Goal: Task Accomplishment & Management: Manage account settings

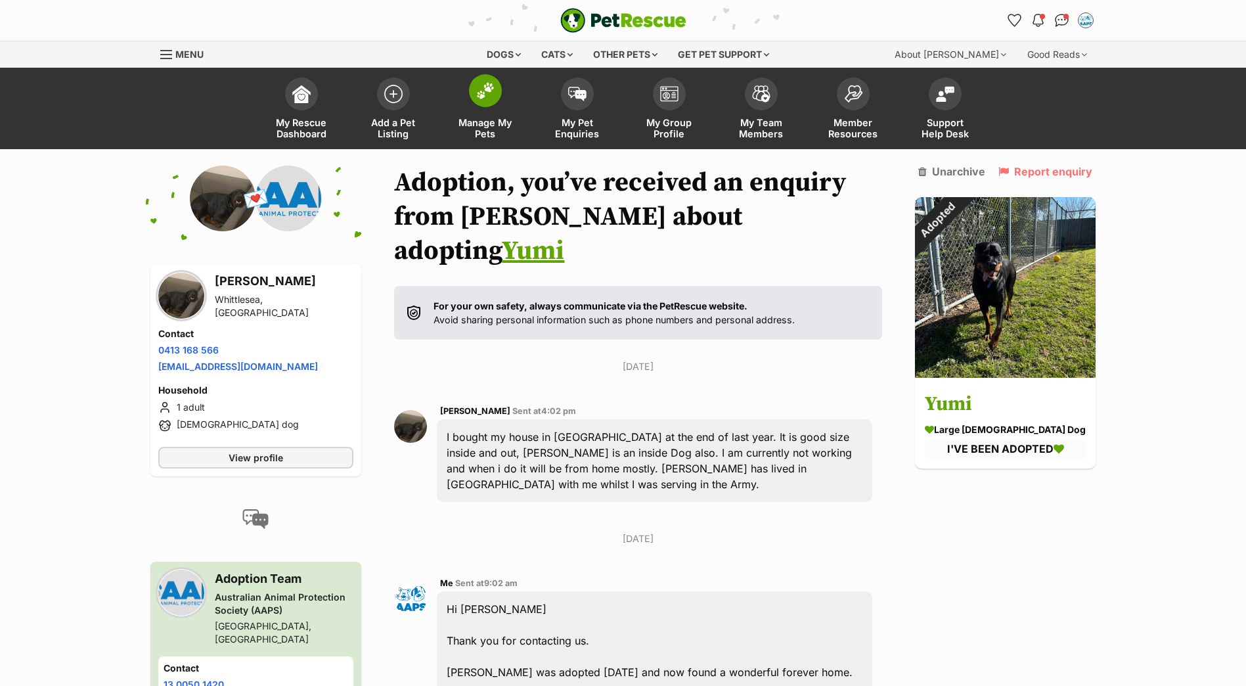
click at [493, 97] on img at bounding box center [485, 90] width 18 height 17
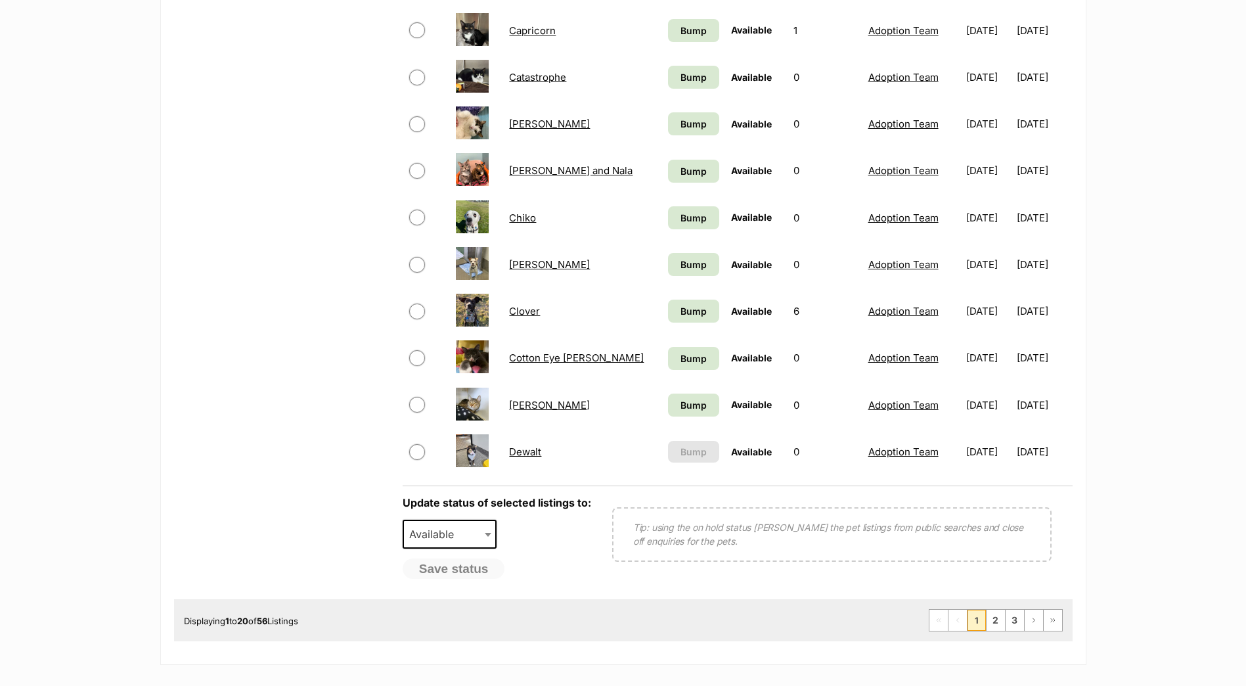
scroll to position [788, 0]
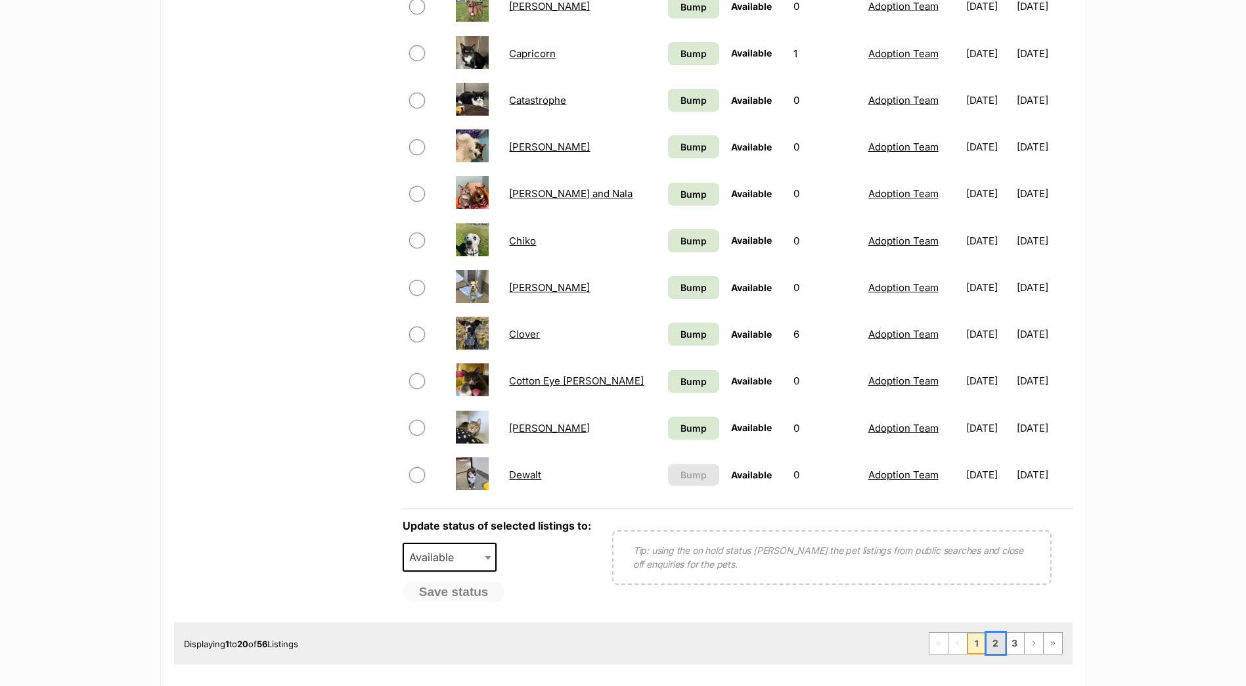
click at [997, 647] on link "2" at bounding box center [996, 643] width 18 height 21
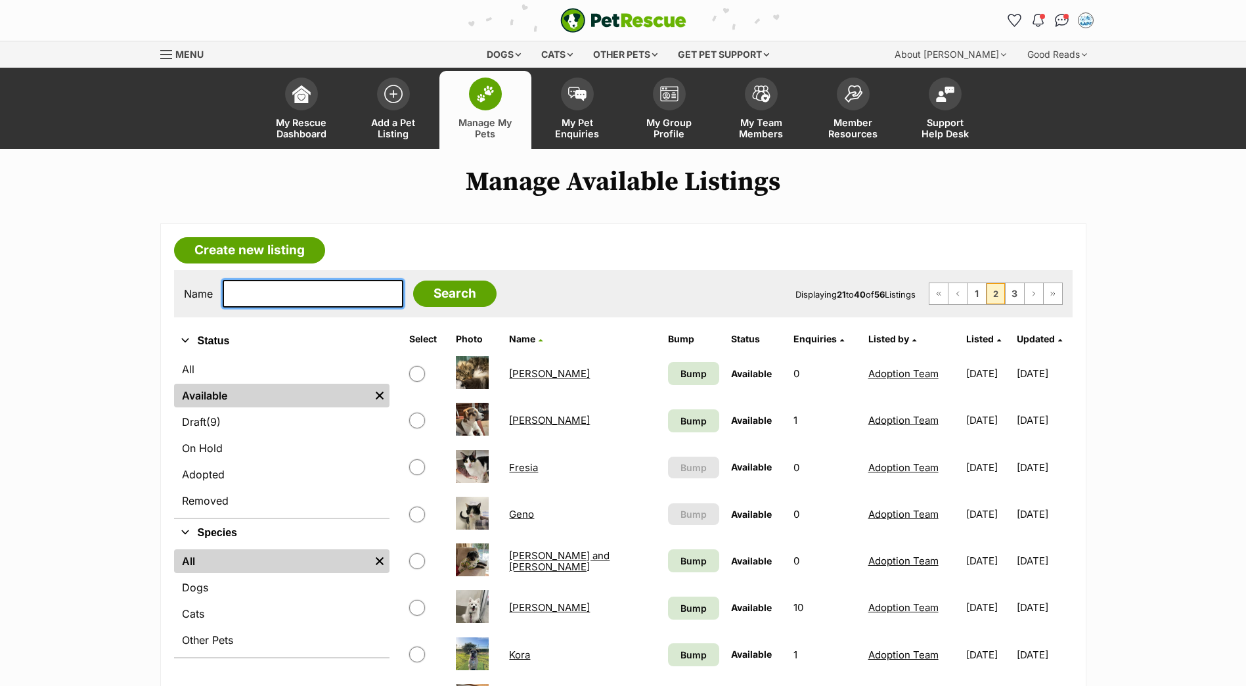
click at [267, 290] on input "text" at bounding box center [313, 294] width 181 height 28
type input "yumi\"
click at [413, 280] on input "Search" at bounding box center [454, 293] width 83 height 26
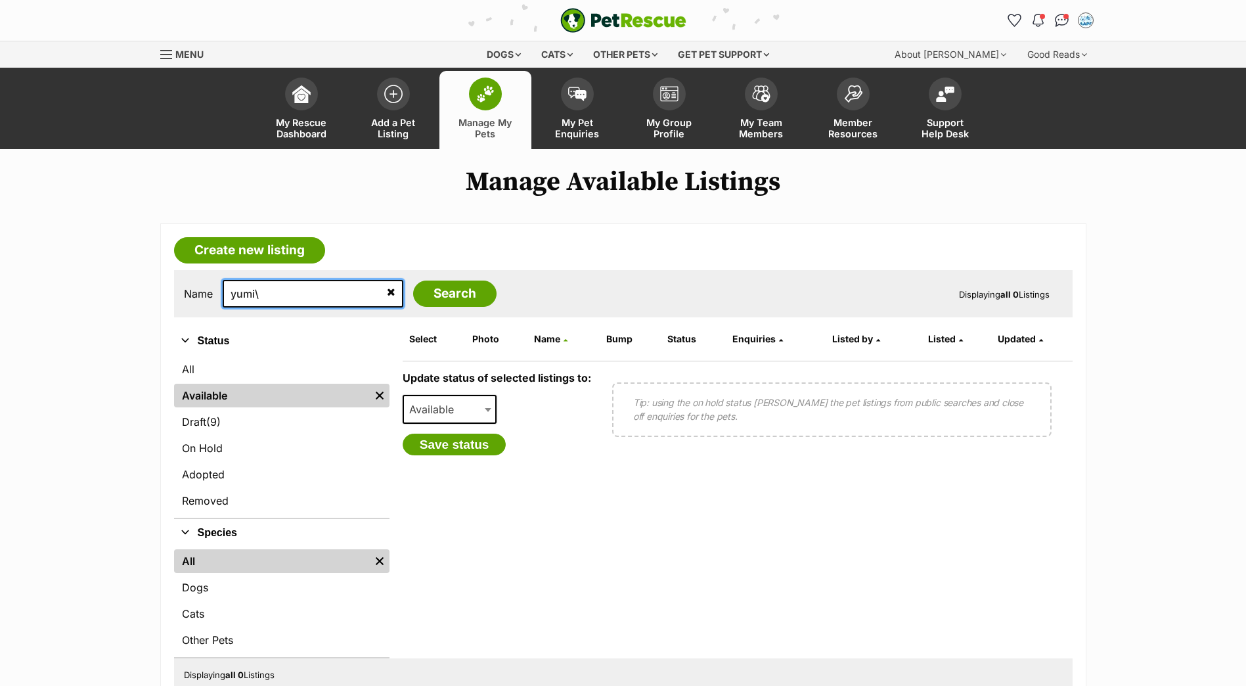
click at [267, 290] on input "yumi\" at bounding box center [313, 294] width 181 height 28
type input "yumi"
click at [413, 280] on input "Search" at bounding box center [454, 293] width 83 height 26
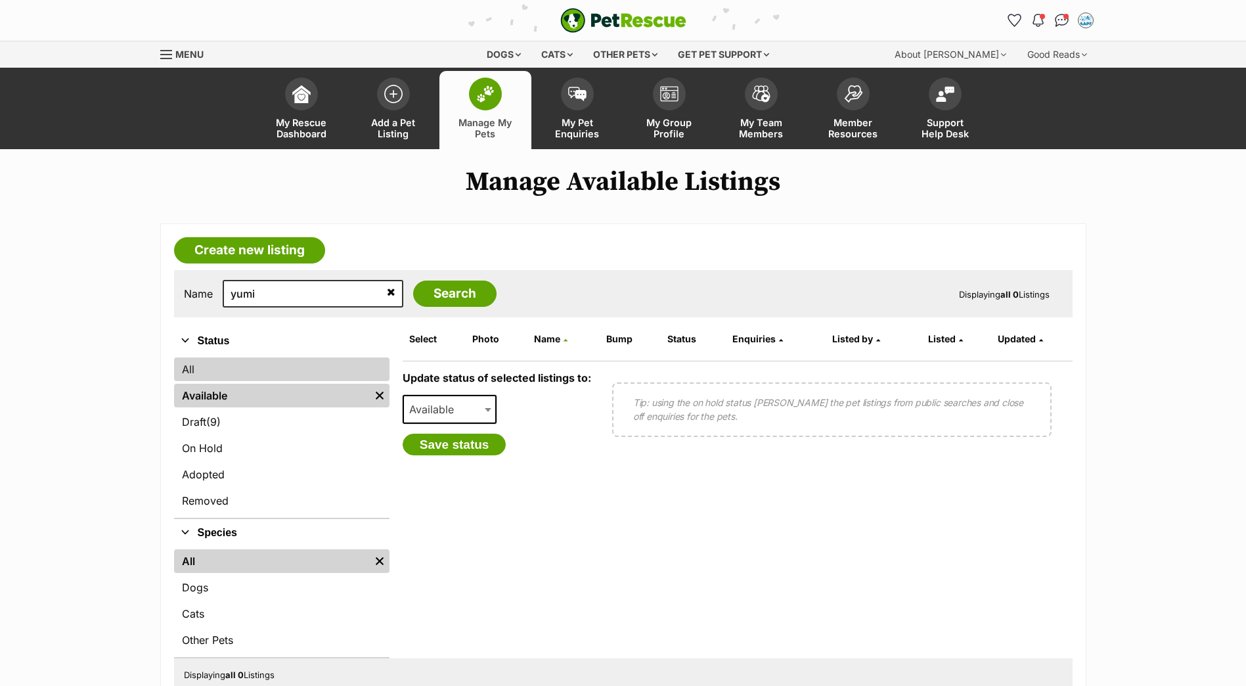
click at [196, 367] on link "All" at bounding box center [281, 369] width 215 height 24
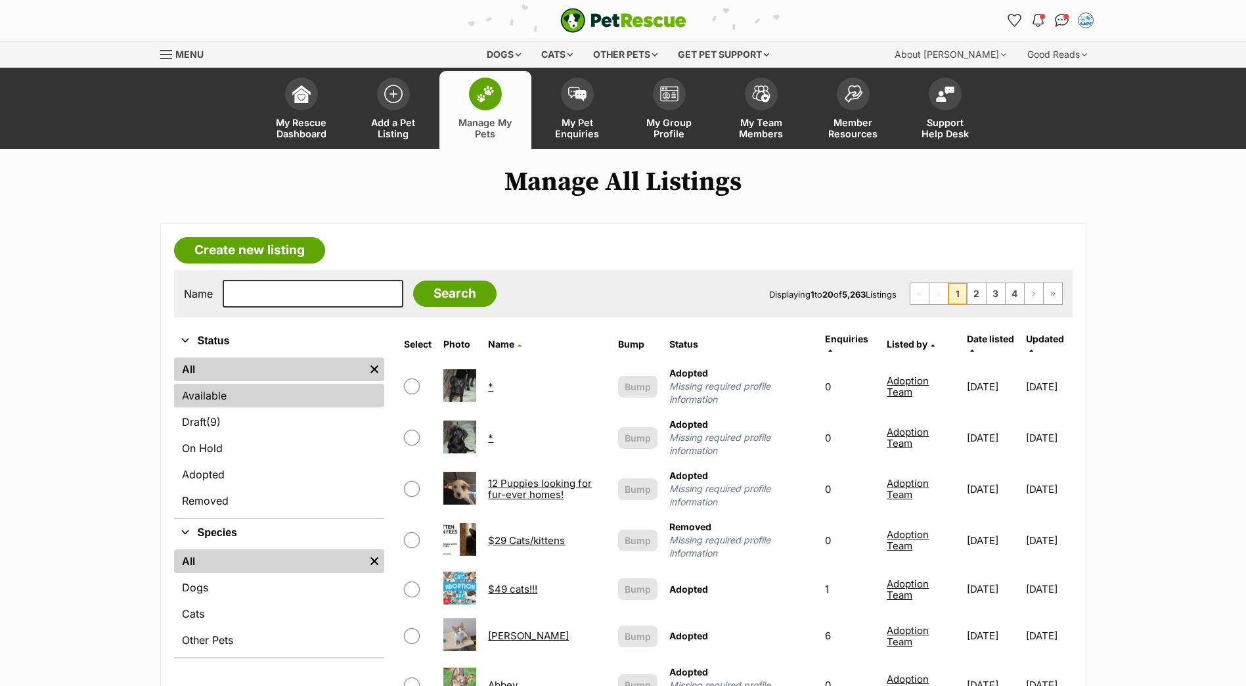
click at [213, 397] on link "Available" at bounding box center [279, 396] width 211 height 24
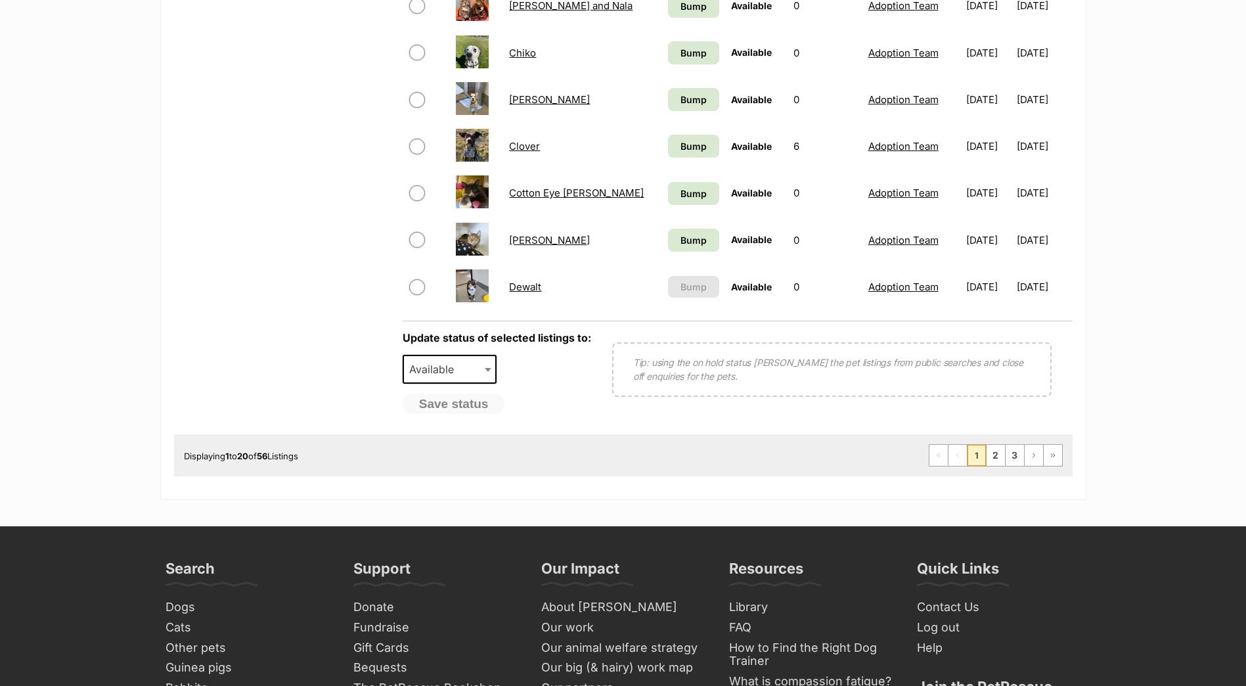
scroll to position [985, 0]
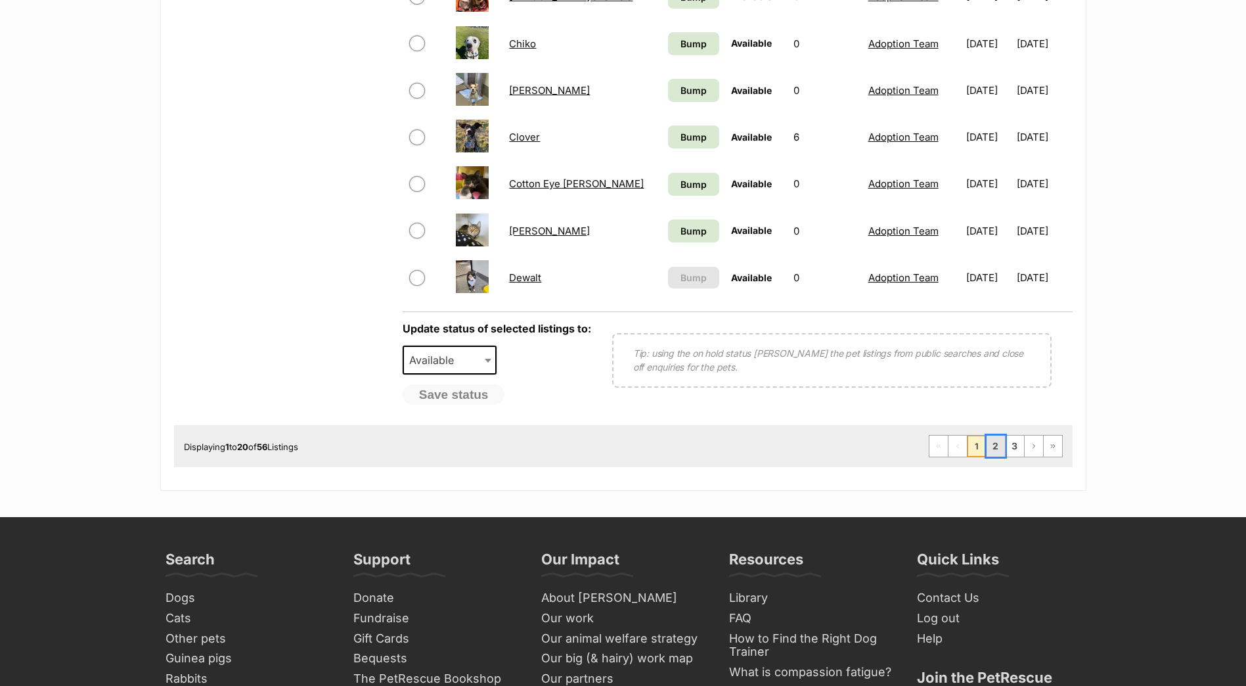
click at [1001, 453] on link "2" at bounding box center [996, 445] width 18 height 21
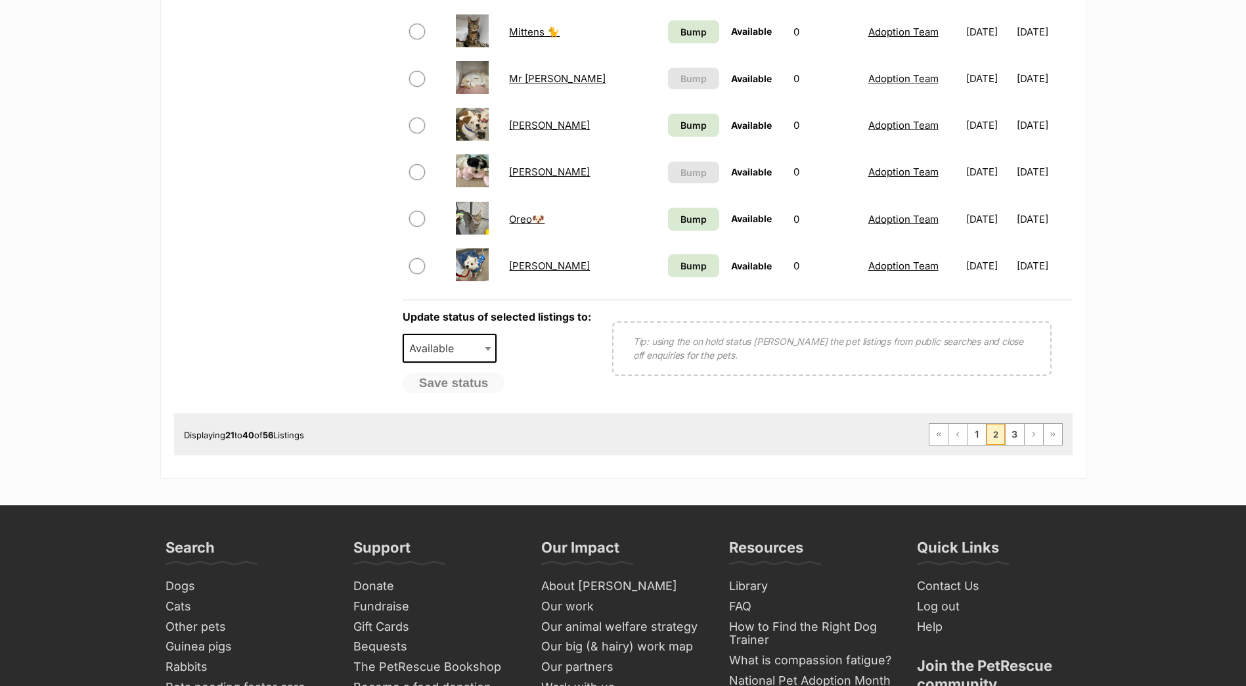
scroll to position [920, 0]
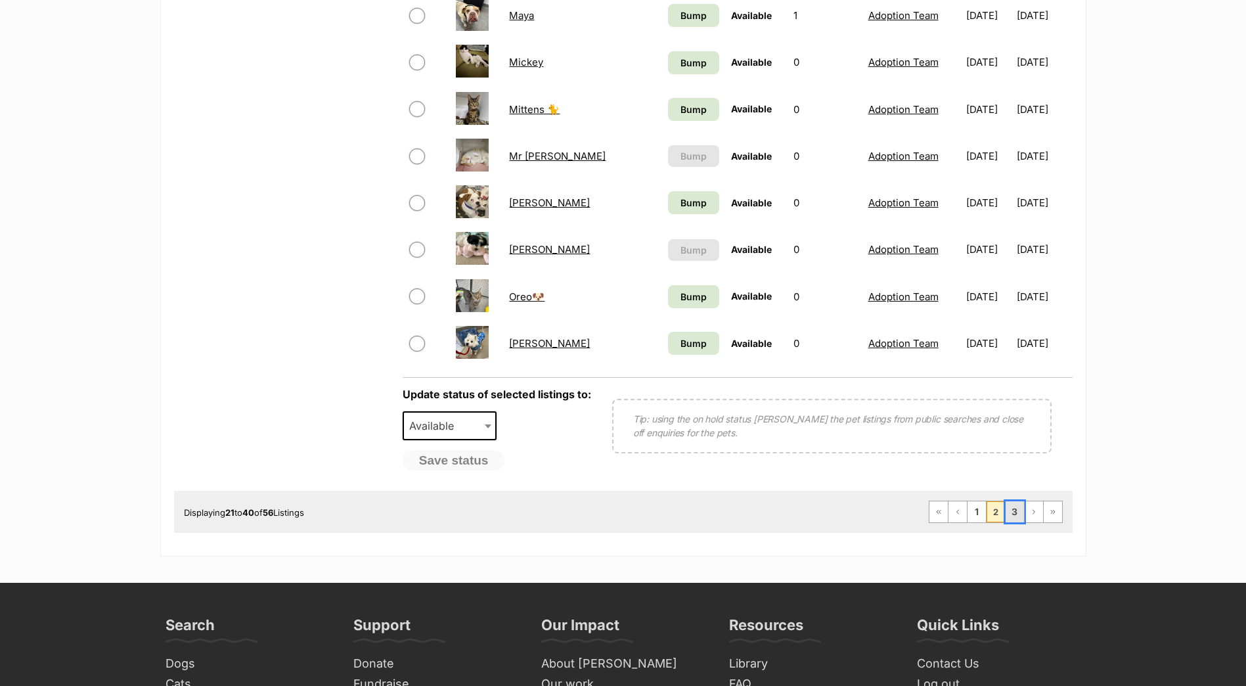
click at [1012, 519] on link "3" at bounding box center [1015, 511] width 18 height 21
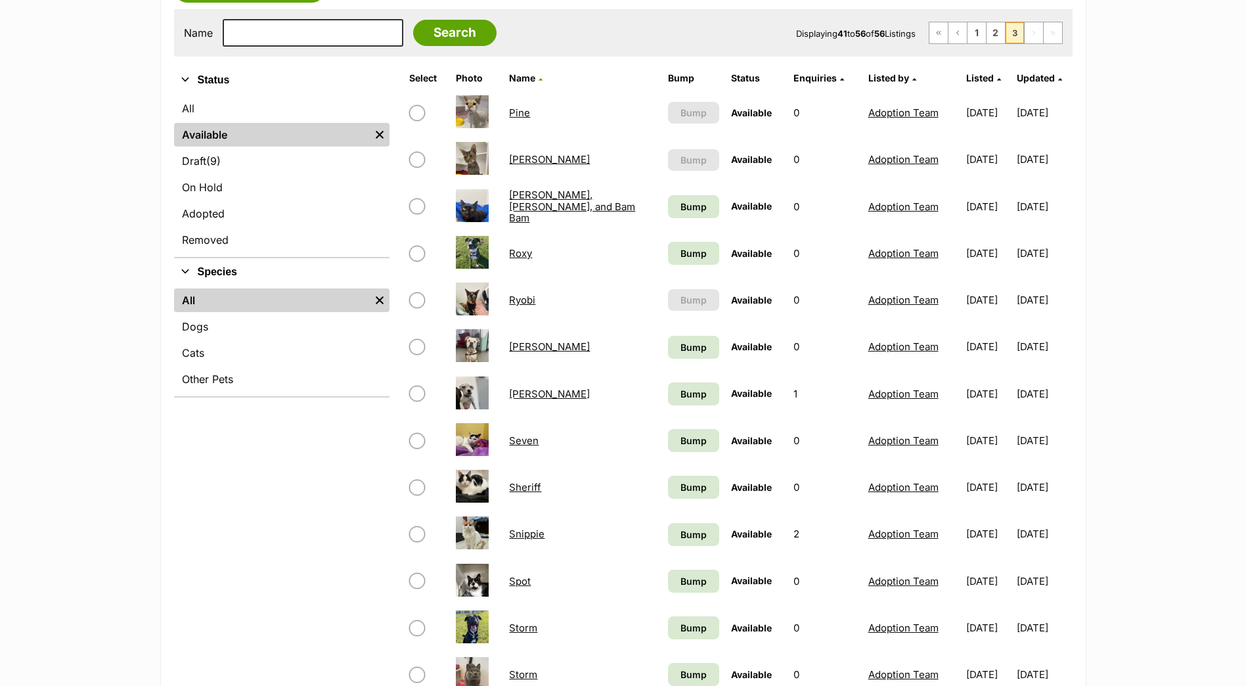
scroll to position [263, 0]
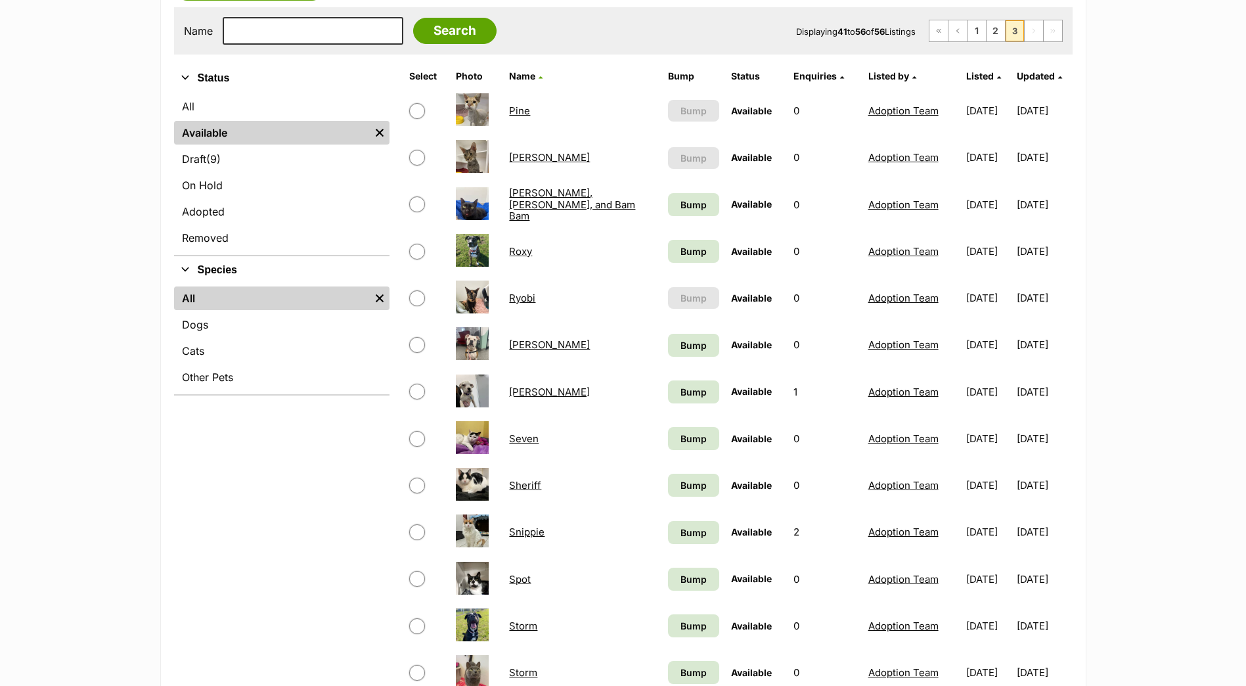
click at [527, 391] on link "[PERSON_NAME]" at bounding box center [549, 392] width 81 height 12
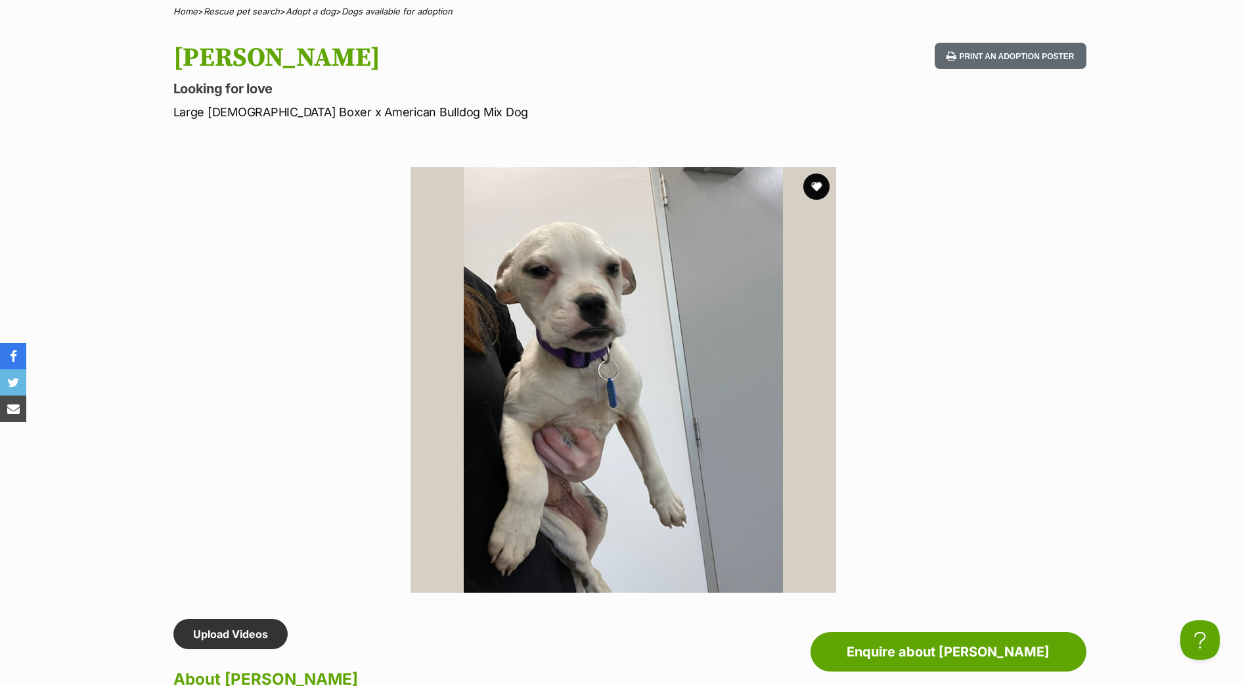
click at [575, 456] on img at bounding box center [624, 380] width 426 height 426
click at [929, 404] on section "Available 1 of 1 images Next Prev 1" at bounding box center [623, 369] width 749 height 445
click at [570, 365] on img at bounding box center [624, 380] width 426 height 426
